Goal: Task Accomplishment & Management: Use online tool/utility

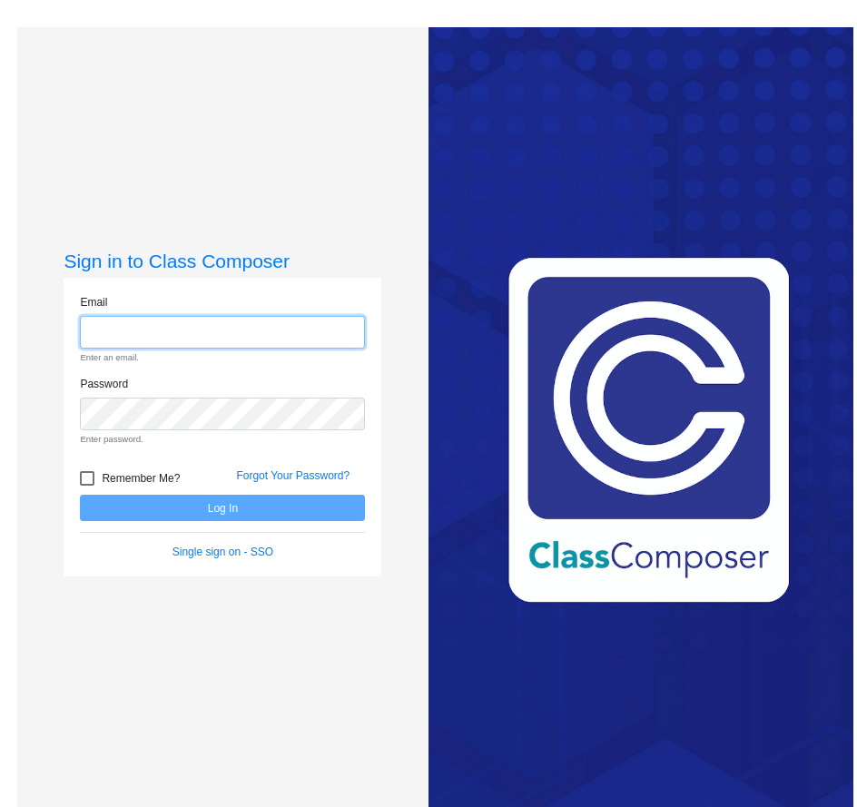
click at [167, 339] on input "email" at bounding box center [222, 333] width 285 height 34
type input "[EMAIL_ADDRESS][DOMAIN_NAME]"
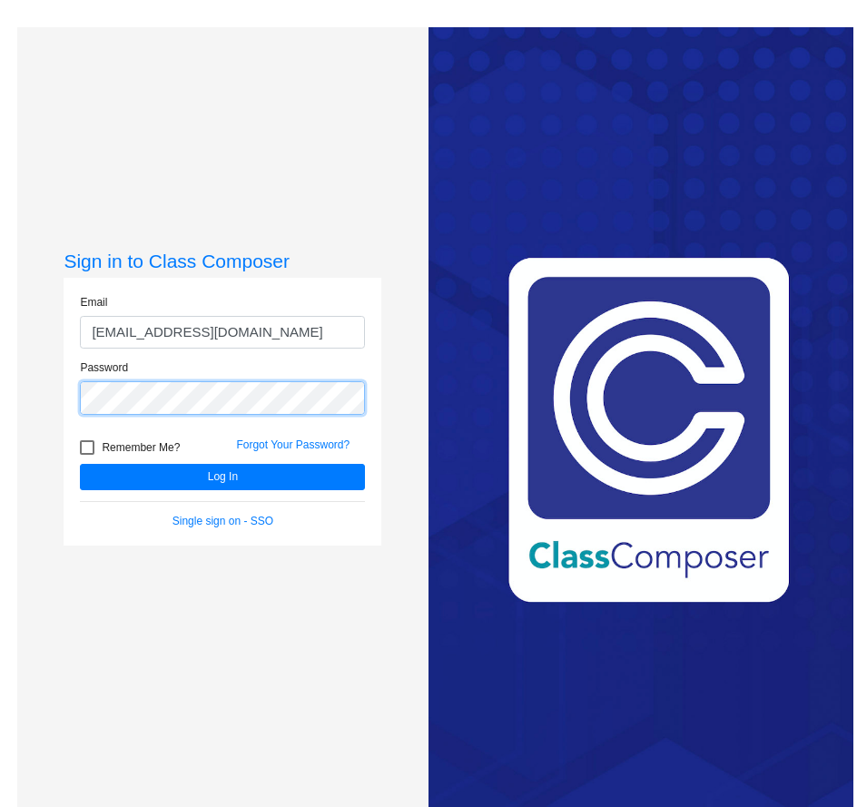
click at [80, 464] on button "Log In" at bounding box center [222, 477] width 285 height 26
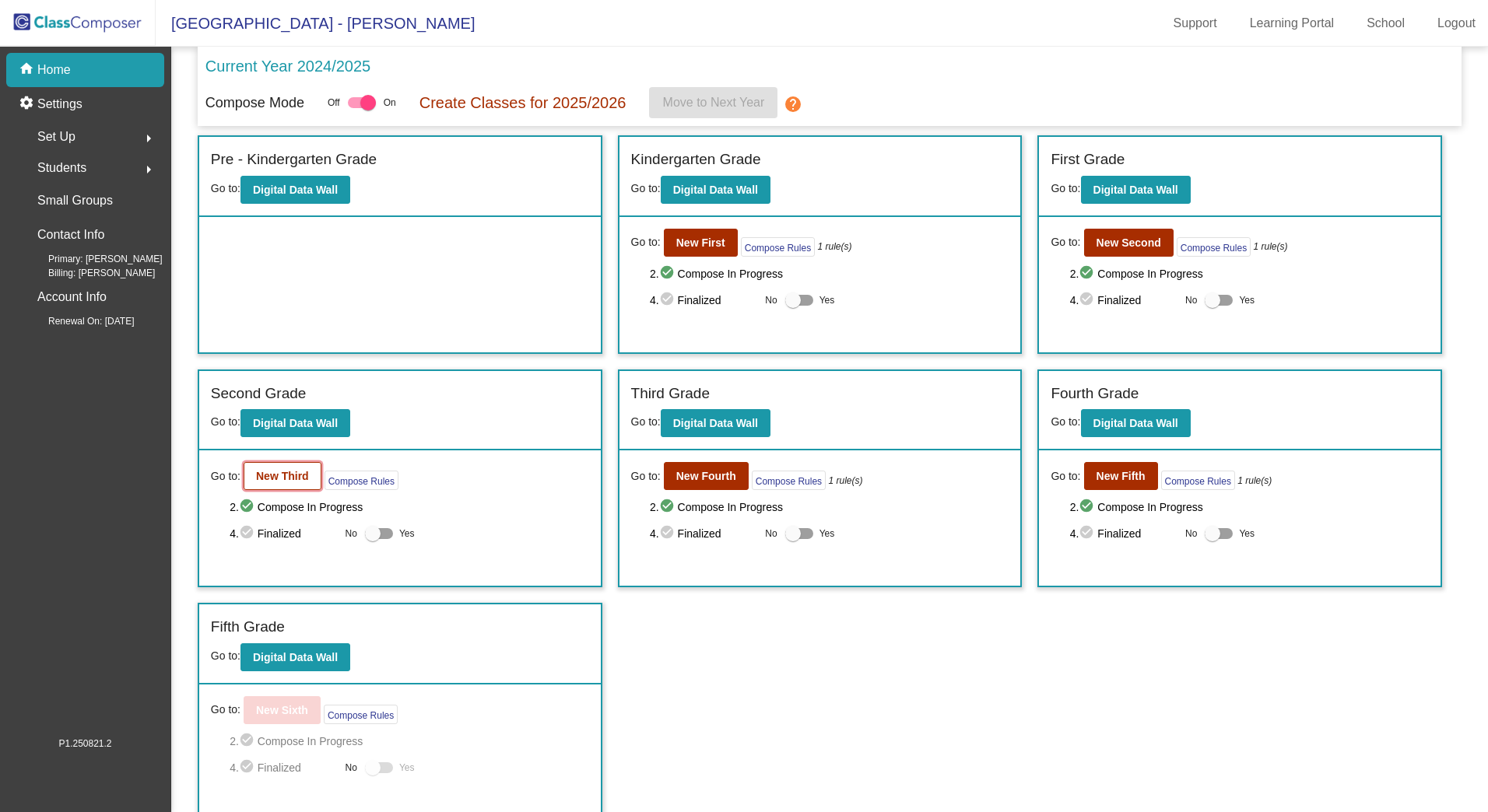
click at [297, 488] on button "New Third" at bounding box center [282, 476] width 78 height 28
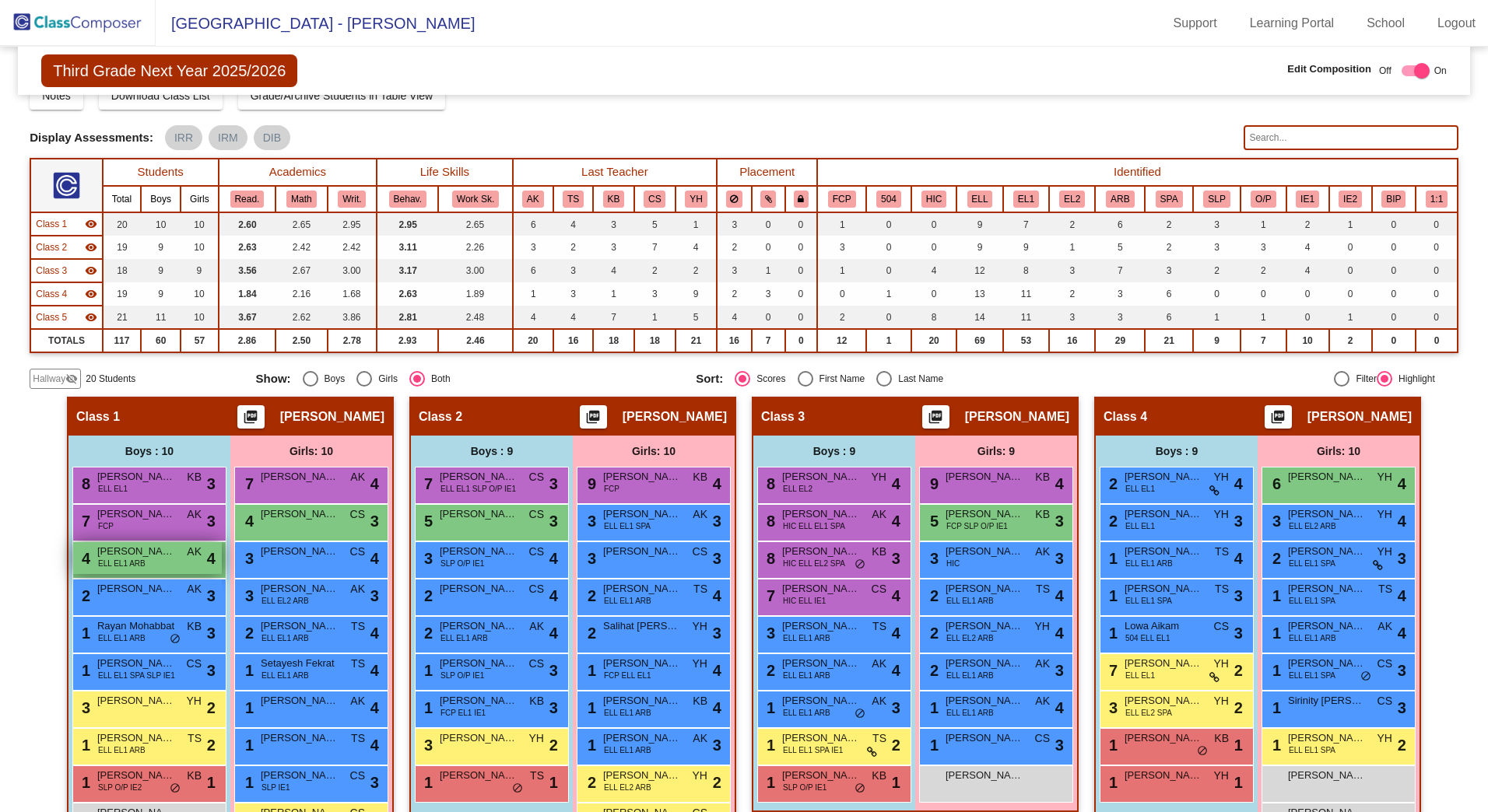
scroll to position [155, 0]
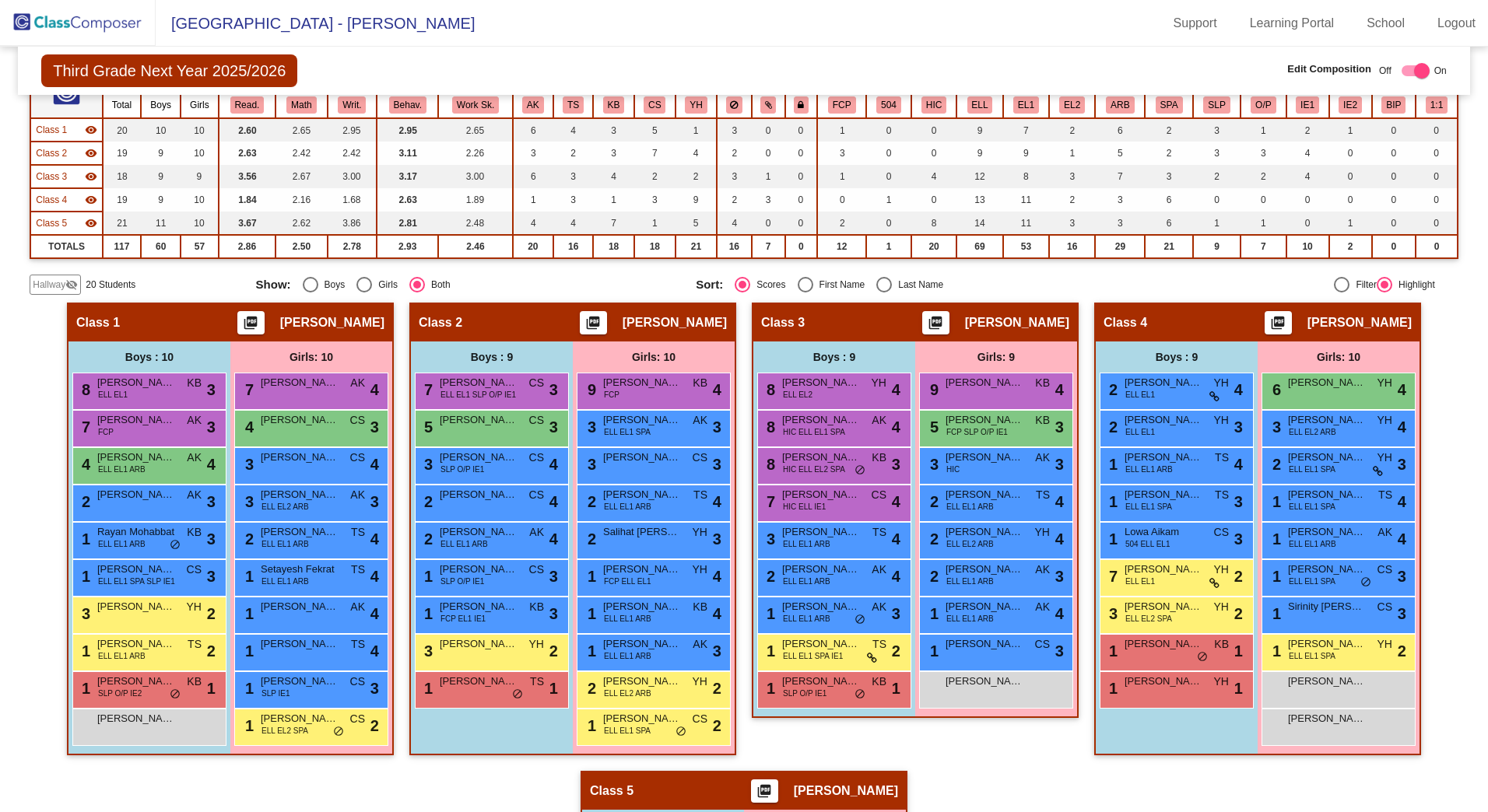
click at [52, 276] on div "Hallway visibility_off" at bounding box center [55, 285] width 51 height 21
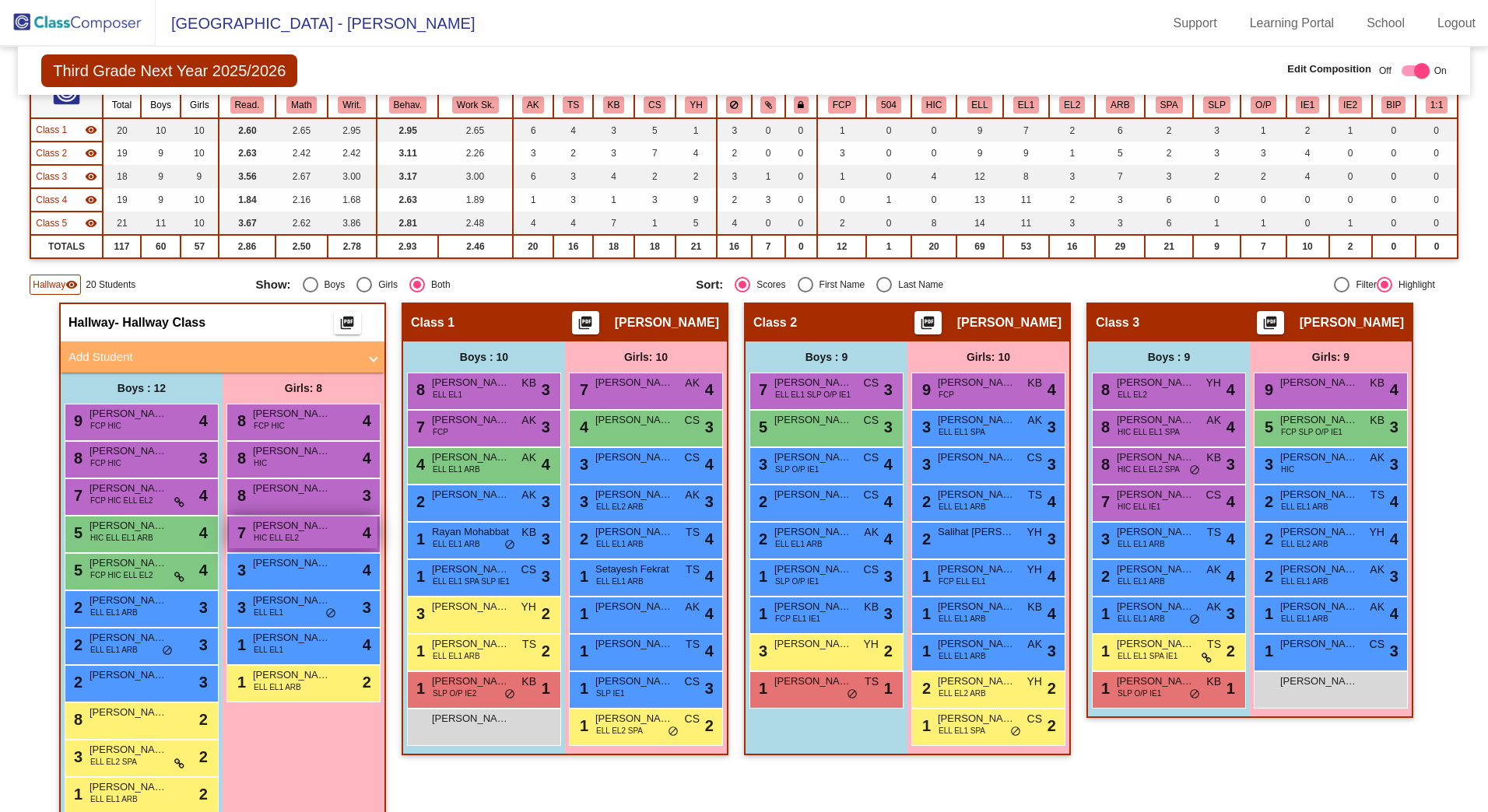
click at [262, 531] on span "[PERSON_NAME]" at bounding box center [292, 526] width 78 height 15
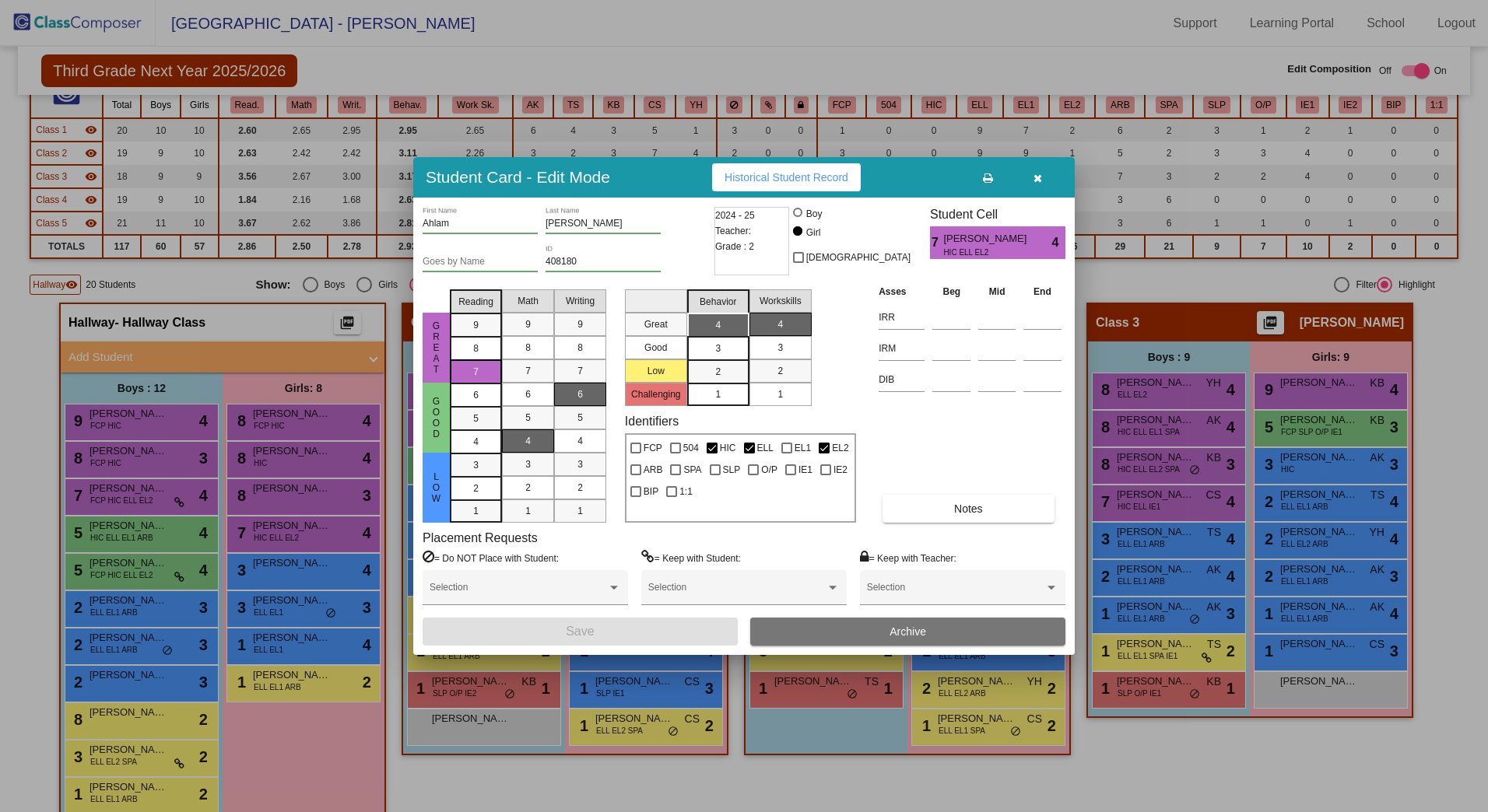
drag, startPoint x: 1038, startPoint y: 174, endPoint x: 1008, endPoint y: 185, distance: 32.0
click at [1037, 174] on icon "button" at bounding box center [1038, 177] width 9 height 11
